Goal: Information Seeking & Learning: Learn about a topic

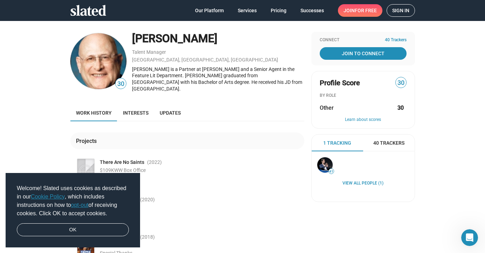
click at [202, 146] on div "Projects — There Are No Saints (2022 ) $109K WW Box Office Special Thanks — [PE…" at bounding box center [187, 207] width 234 height 148
click at [84, 226] on link "OK" at bounding box center [73, 230] width 112 height 13
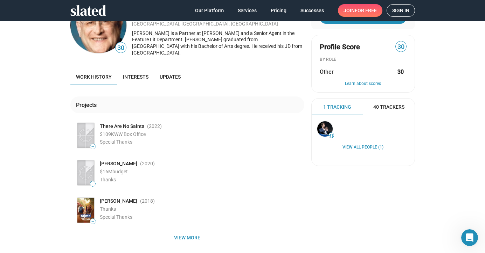
scroll to position [39, 0]
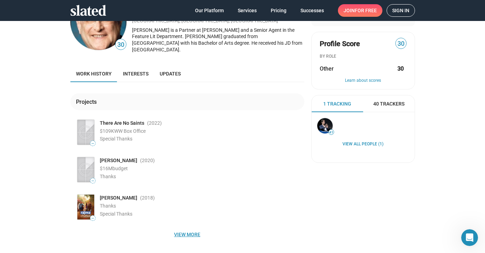
click at [182, 228] on span "View more" at bounding box center [187, 234] width 223 height 13
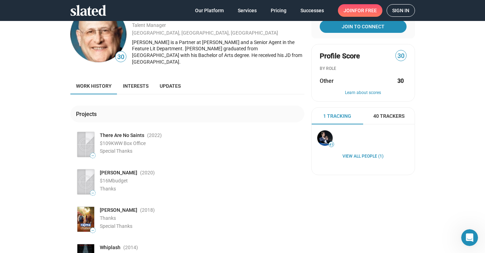
scroll to position [20, 0]
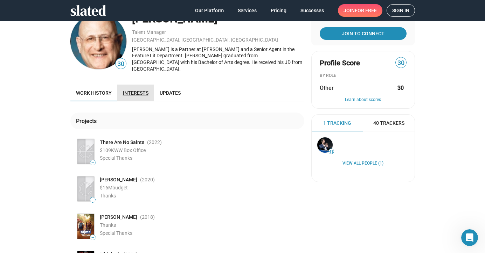
click at [140, 90] on span "Interests" at bounding box center [136, 93] width 26 height 6
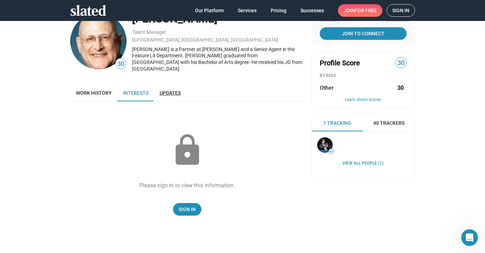
click at [168, 90] on span "Updates" at bounding box center [170, 93] width 21 height 6
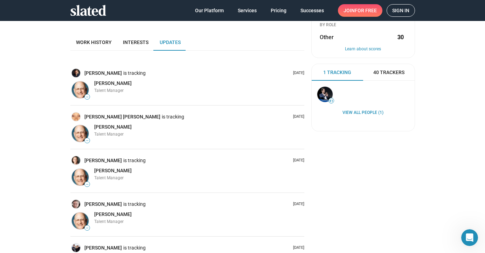
scroll to position [73, 0]
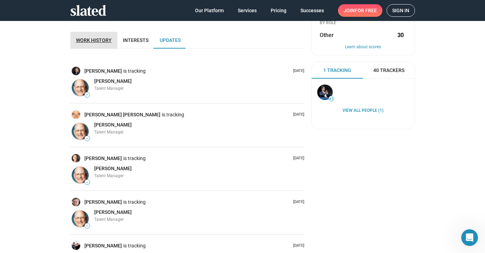
click at [102, 37] on span "Work history" at bounding box center [94, 40] width 36 height 6
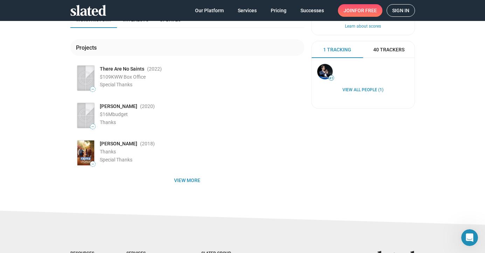
scroll to position [96, 0]
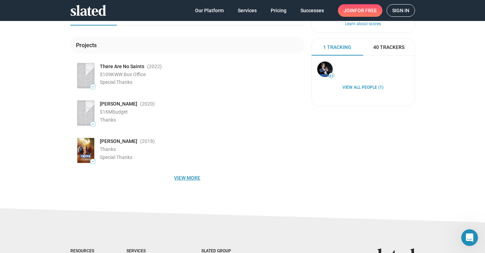
click at [195, 172] on span "View more" at bounding box center [187, 178] width 223 height 13
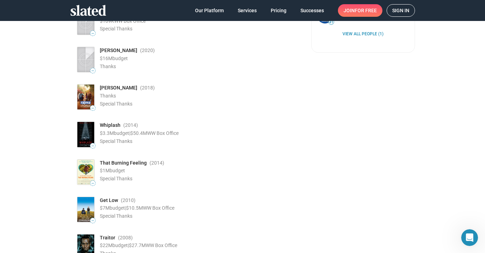
scroll to position [149, 0]
click at [83, 171] on img at bounding box center [85, 172] width 17 height 25
click at [111, 48] on span "[PERSON_NAME]" at bounding box center [118, 51] width 37 height 7
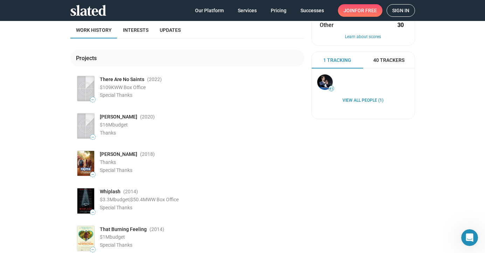
scroll to position [84, 0]
